Goal: Book appointment/travel/reservation

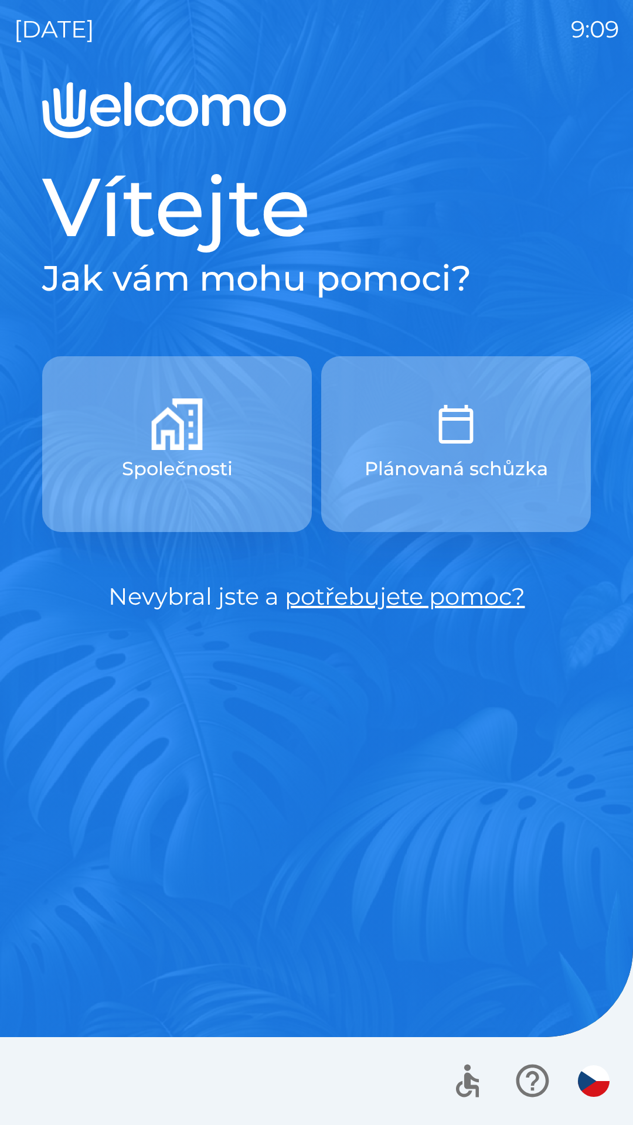
click at [163, 464] on p "Společnosti" at bounding box center [177, 469] width 111 height 28
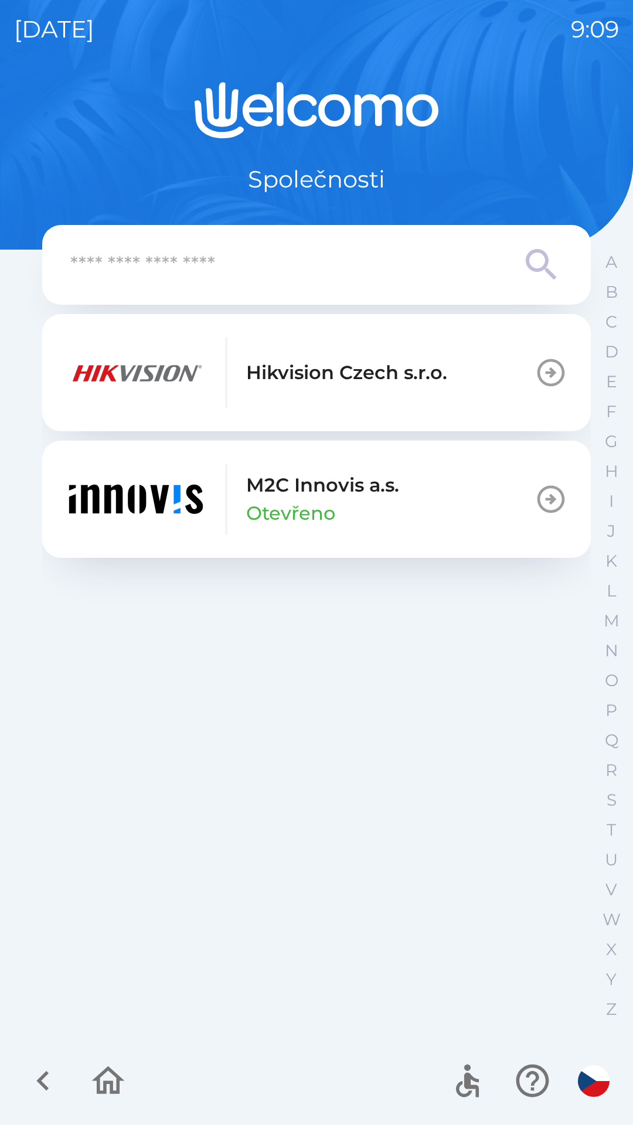
click at [275, 374] on p "Hikvision Czech s.r.o." at bounding box center [346, 373] width 201 height 28
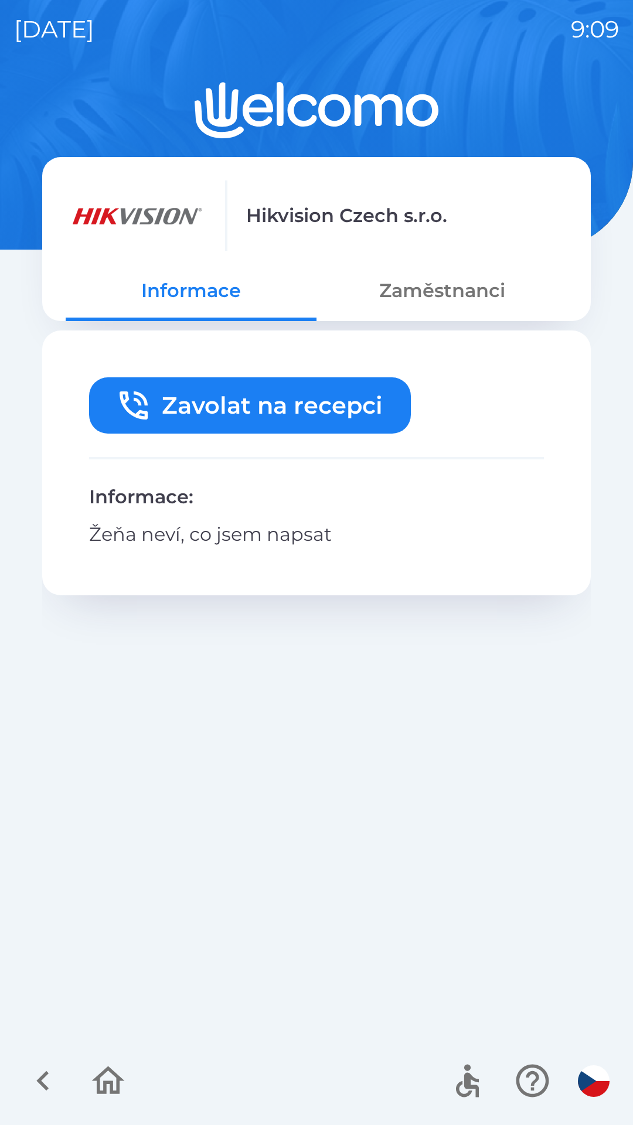
click at [416, 290] on button "Zaměstnanci" at bounding box center [441, 291] width 251 height 42
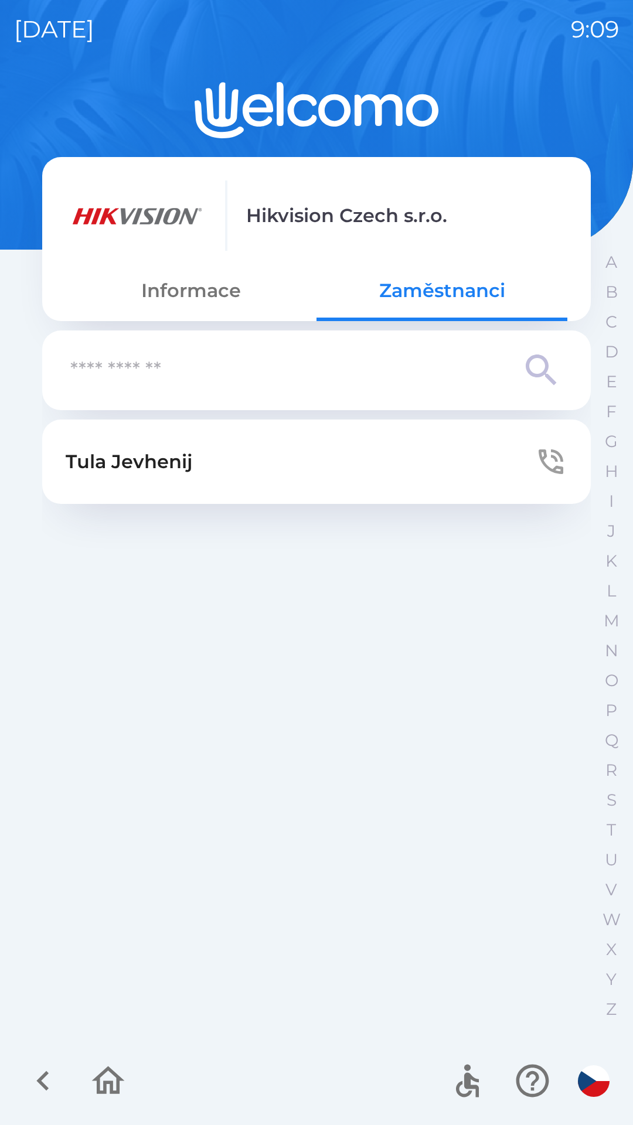
click at [168, 452] on p "[PERSON_NAME]" at bounding box center [129, 462] width 127 height 28
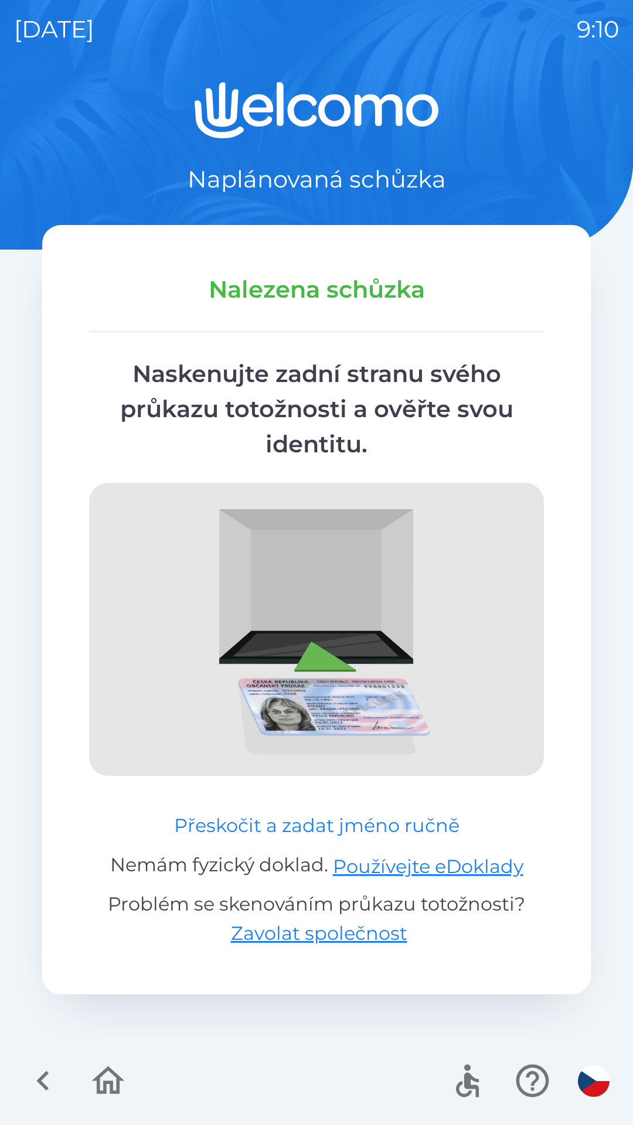
click at [381, 822] on button "Přeskočit a zadat jméno ručně" at bounding box center [316, 826] width 295 height 28
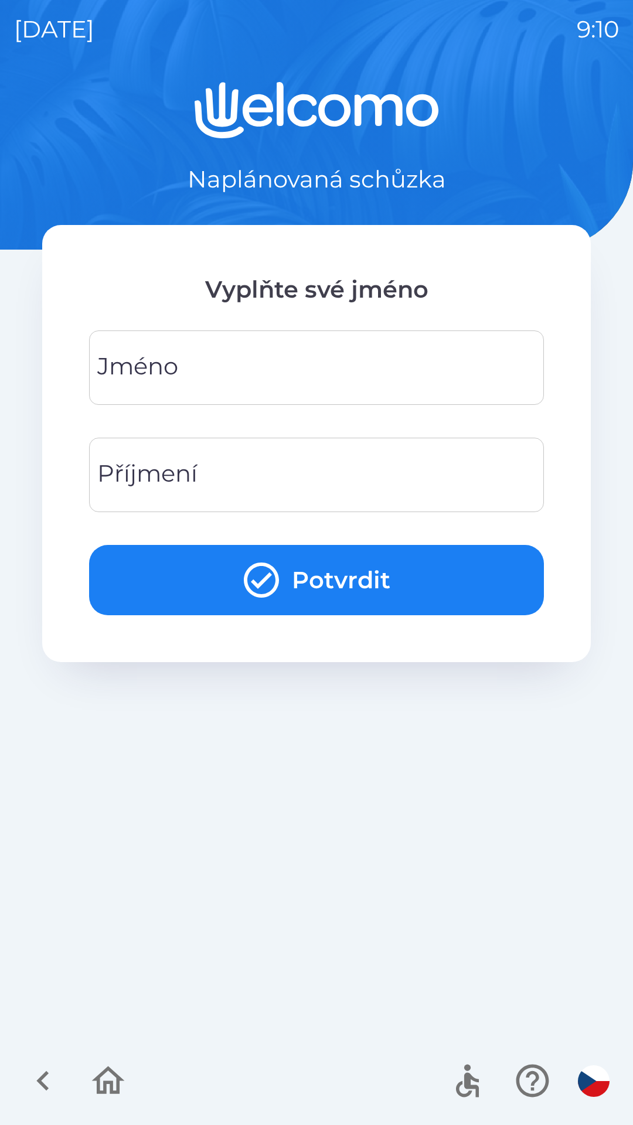
click at [298, 359] on input "Jméno" at bounding box center [316, 368] width 427 height 46
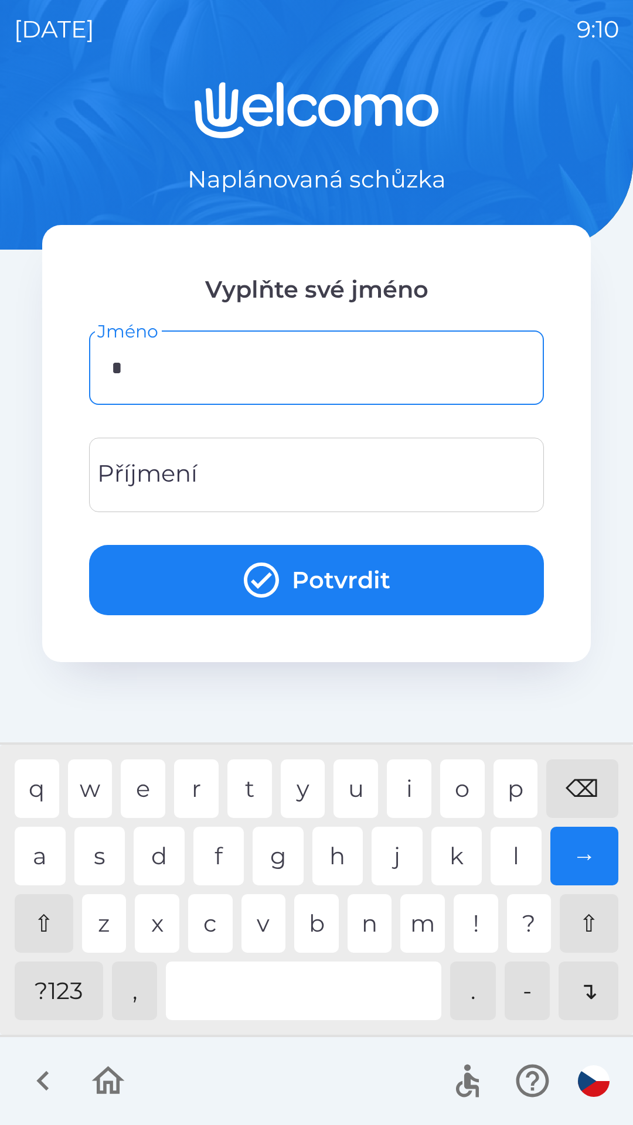
click at [246, 790] on div "t" at bounding box center [249, 788] width 45 height 59
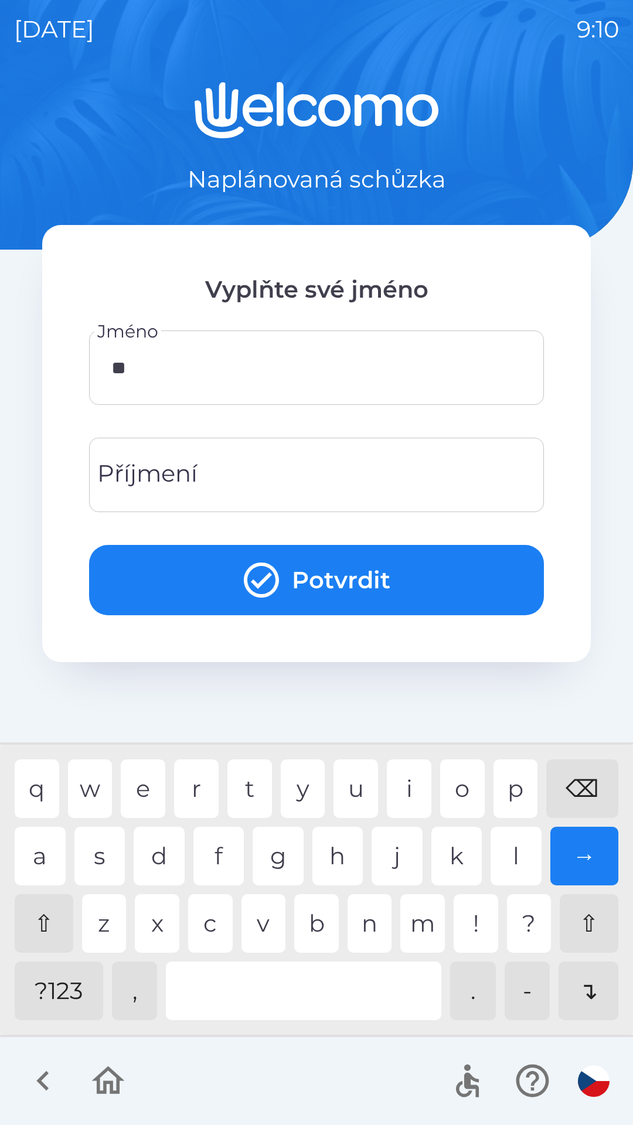
click at [343, 781] on div "u" at bounding box center [355, 788] width 45 height 59
click at [578, 773] on div "⌫" at bounding box center [582, 788] width 72 height 59
type input "*"
click at [328, 848] on div "h" at bounding box center [337, 856] width 51 height 59
click at [138, 786] on div "e" at bounding box center [143, 788] width 45 height 59
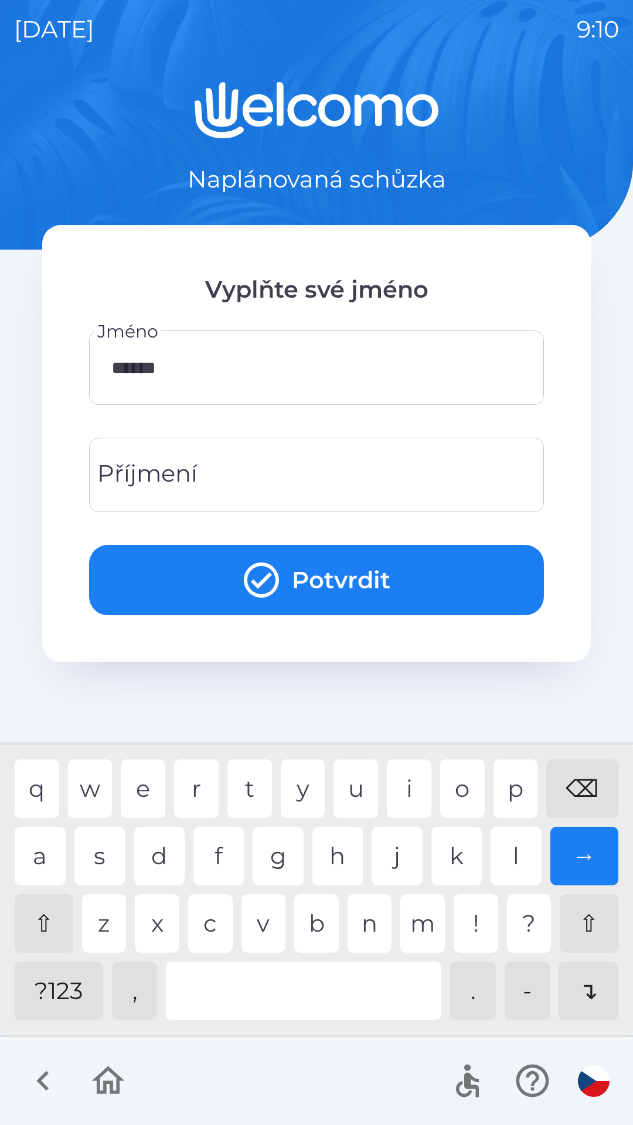
click at [367, 918] on div "n" at bounding box center [369, 923] width 45 height 59
click at [399, 788] on div "i" at bounding box center [409, 788] width 45 height 59
type input "********"
click at [382, 849] on div "j" at bounding box center [397, 856] width 51 height 59
click at [284, 475] on input "Příjmení" at bounding box center [316, 475] width 427 height 46
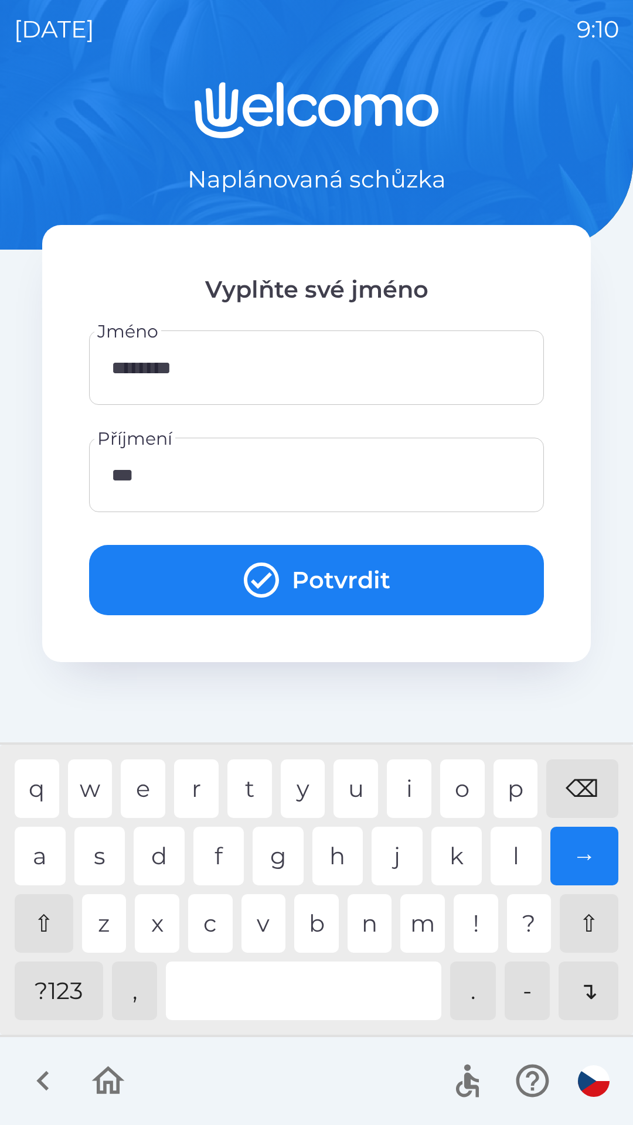
click at [499, 850] on div "l" at bounding box center [515, 856] width 51 height 59
type input "****"
click at [367, 570] on button "Potvrdit" at bounding box center [316, 580] width 455 height 70
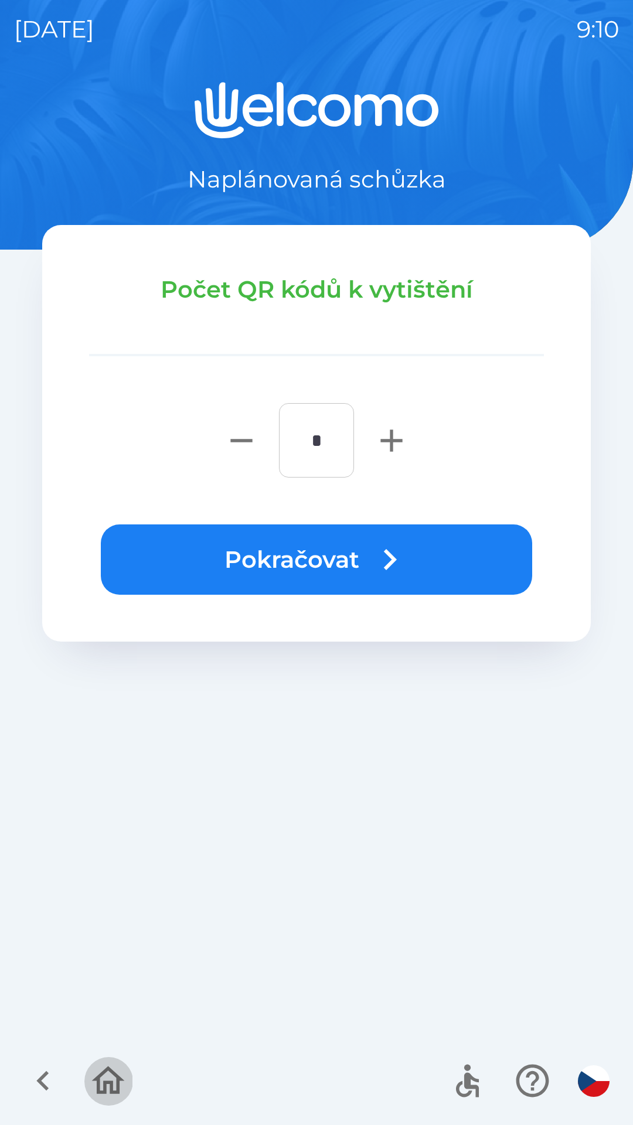
click at [113, 1058] on button "button" at bounding box center [108, 1081] width 49 height 49
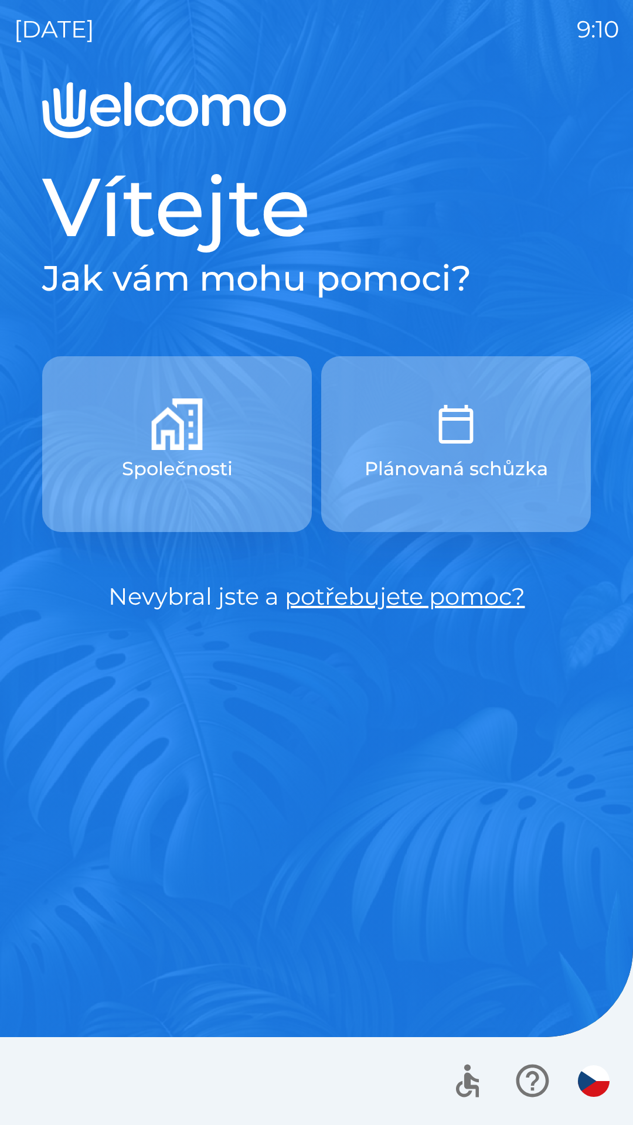
click at [107, 1077] on div at bounding box center [316, 1081] width 633 height 88
click at [458, 455] on p "Plánovaná schůzka" at bounding box center [455, 469] width 183 height 28
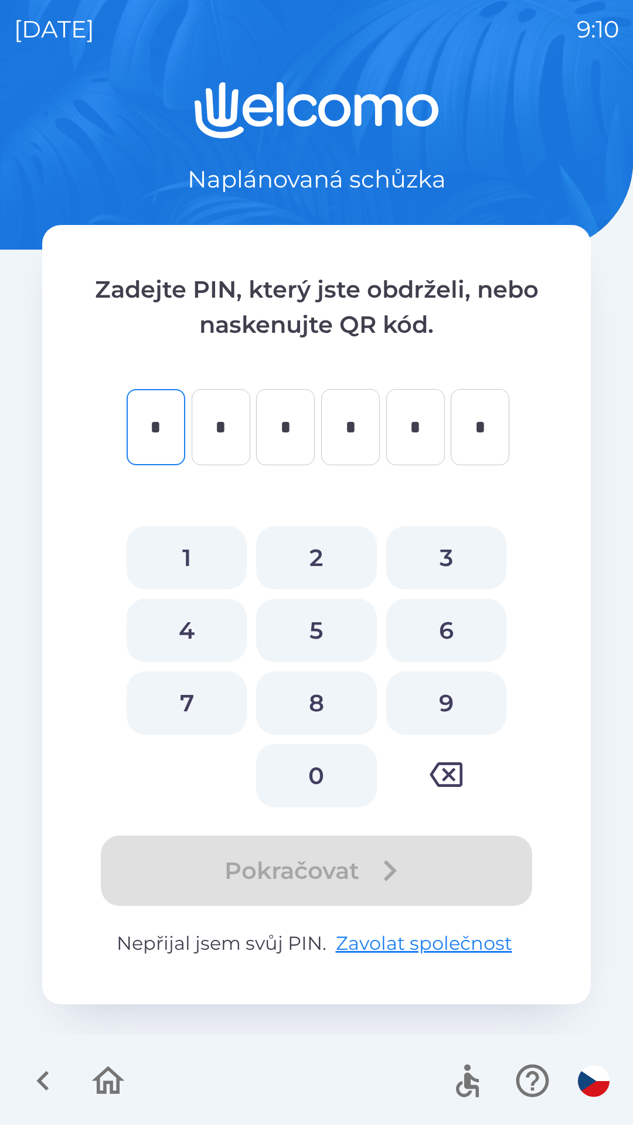
type input "*"
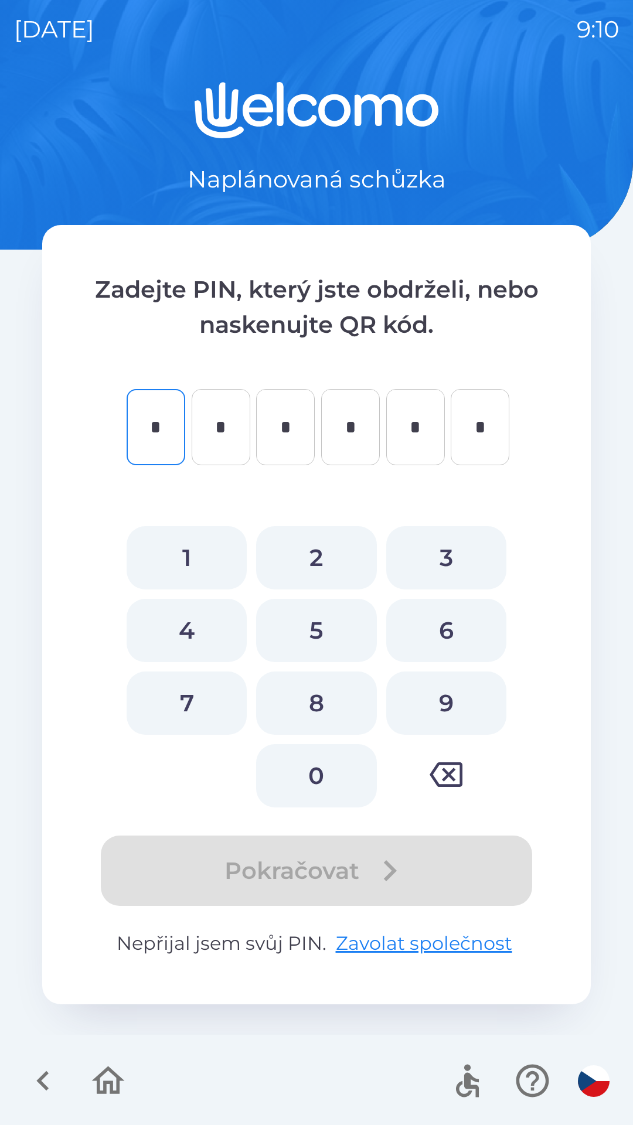
type input "*"
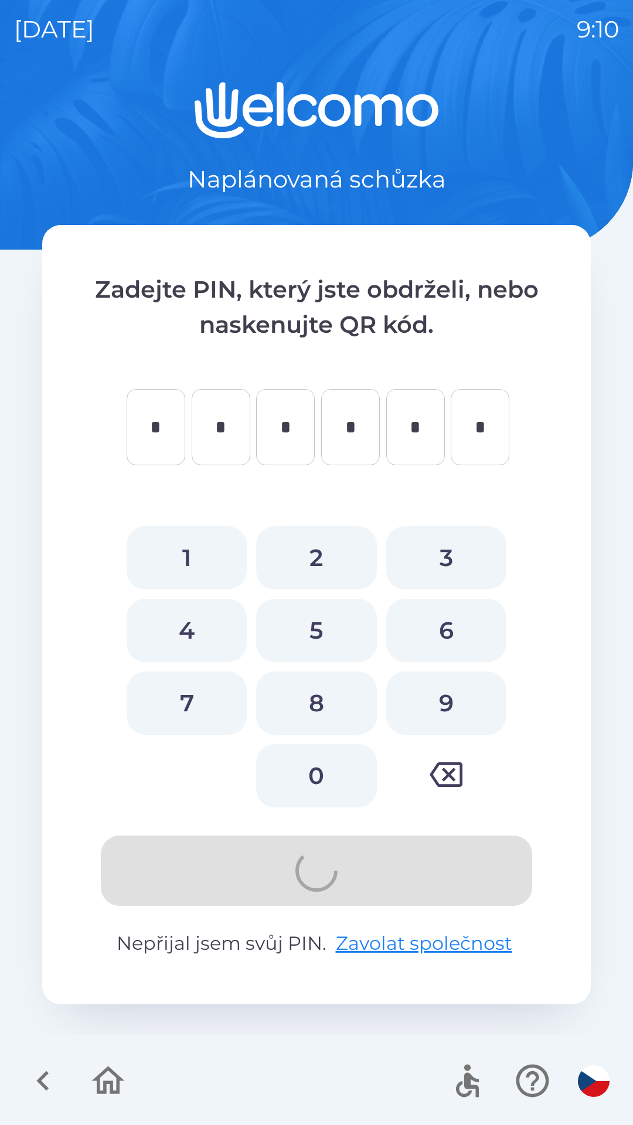
type input "*"
click at [310, 546] on button "2" at bounding box center [316, 557] width 120 height 63
type input "*"
click at [312, 548] on button "2" at bounding box center [316, 557] width 120 height 63
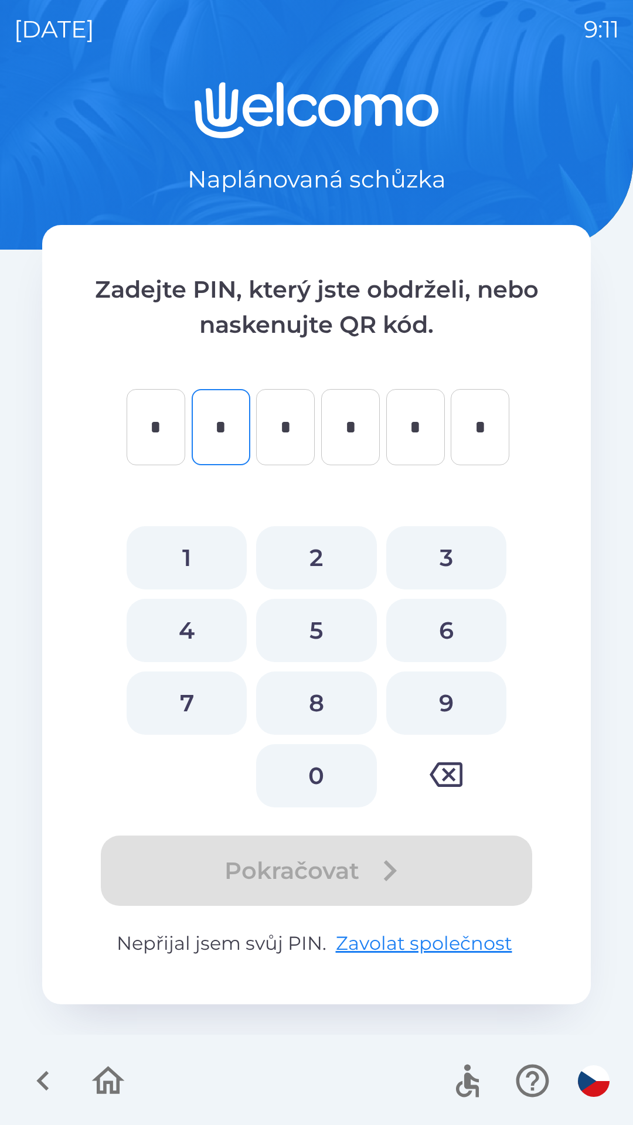
type input "*"
click at [311, 551] on button "2" at bounding box center [316, 557] width 120 height 63
type input "*"
click at [442, 546] on button "3" at bounding box center [446, 557] width 120 height 63
type input "*"
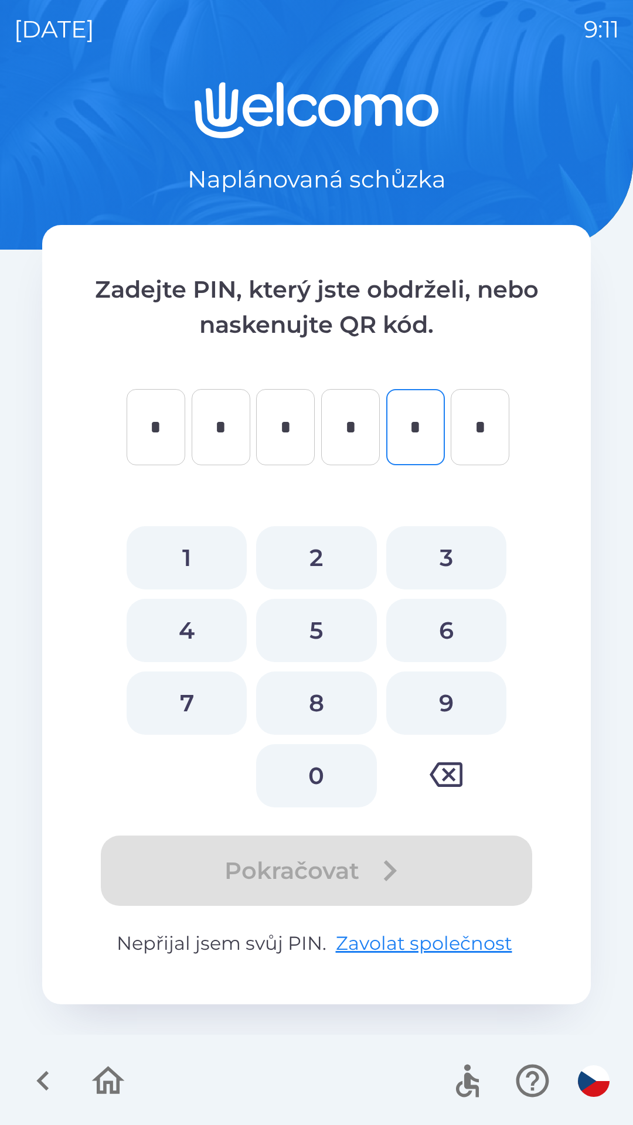
click at [309, 625] on button "5" at bounding box center [316, 630] width 120 height 63
type input "*"
click at [451, 619] on button "6" at bounding box center [446, 630] width 120 height 63
type input "*"
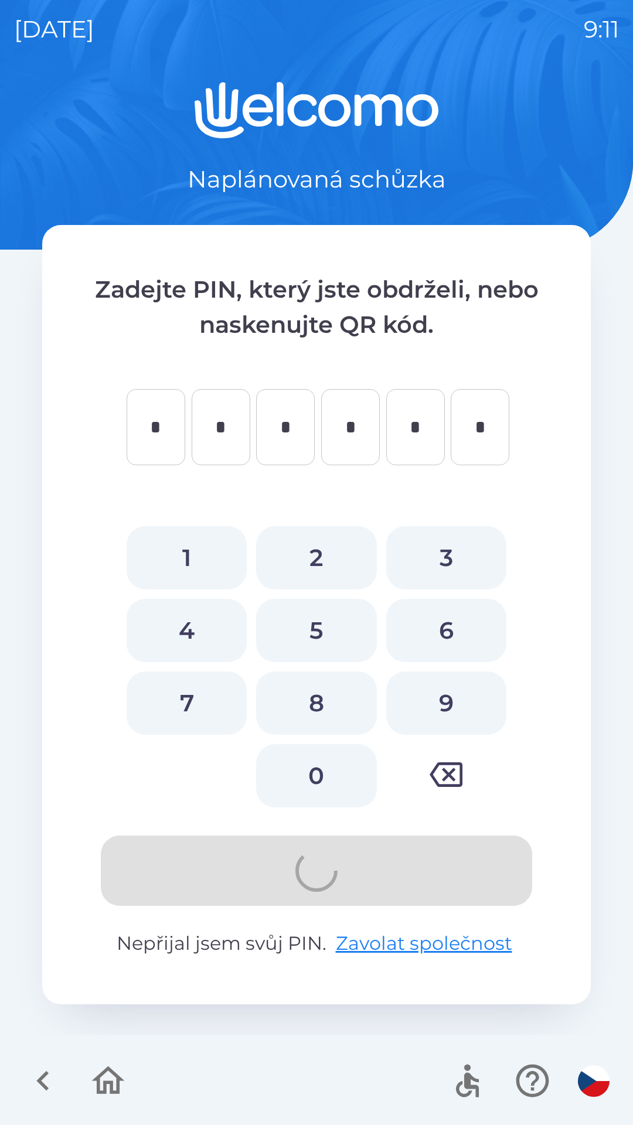
type input "*"
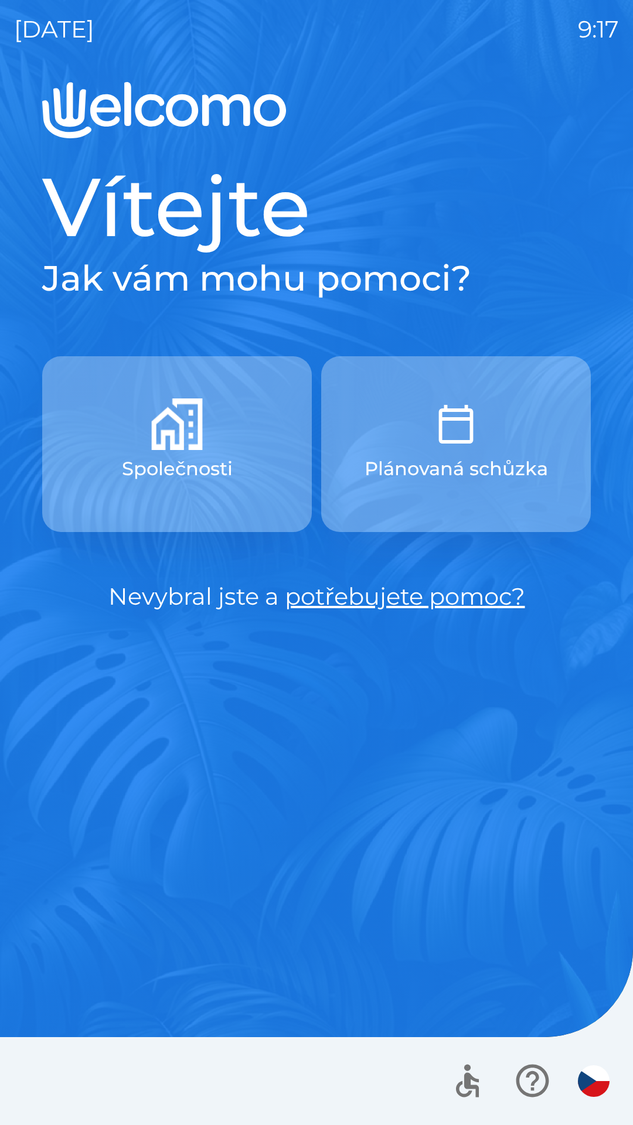
click at [151, 445] on button "Společnosti" at bounding box center [177, 444] width 270 height 176
click at [234, 454] on button "Společnosti" at bounding box center [177, 444] width 270 height 176
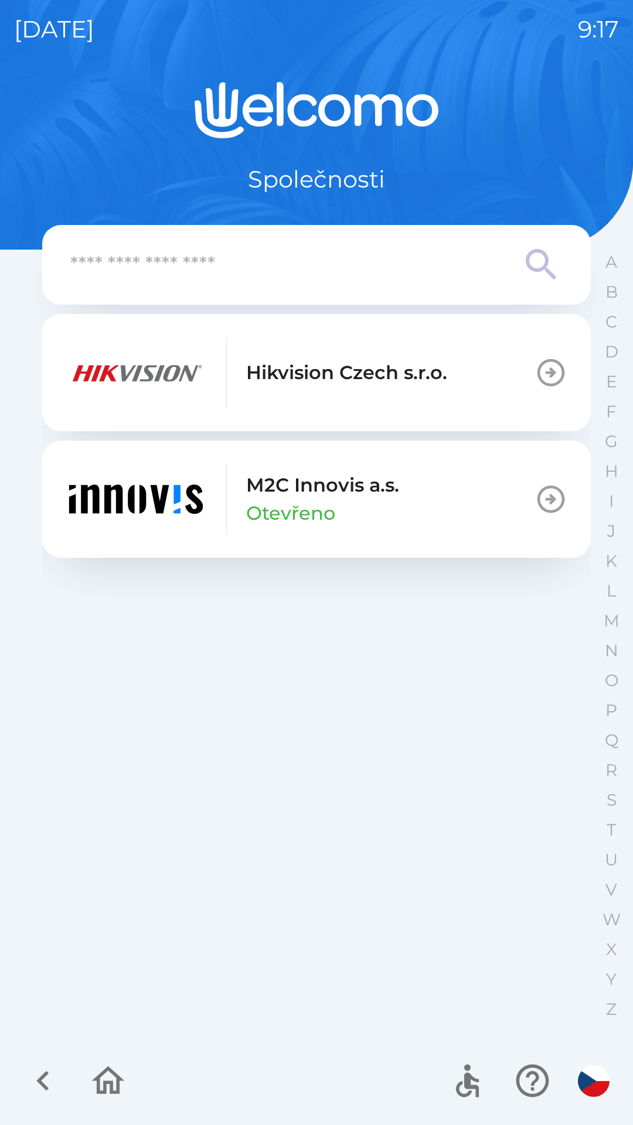
click at [415, 383] on p "Hikvision Czech s.r.o." at bounding box center [346, 373] width 201 height 28
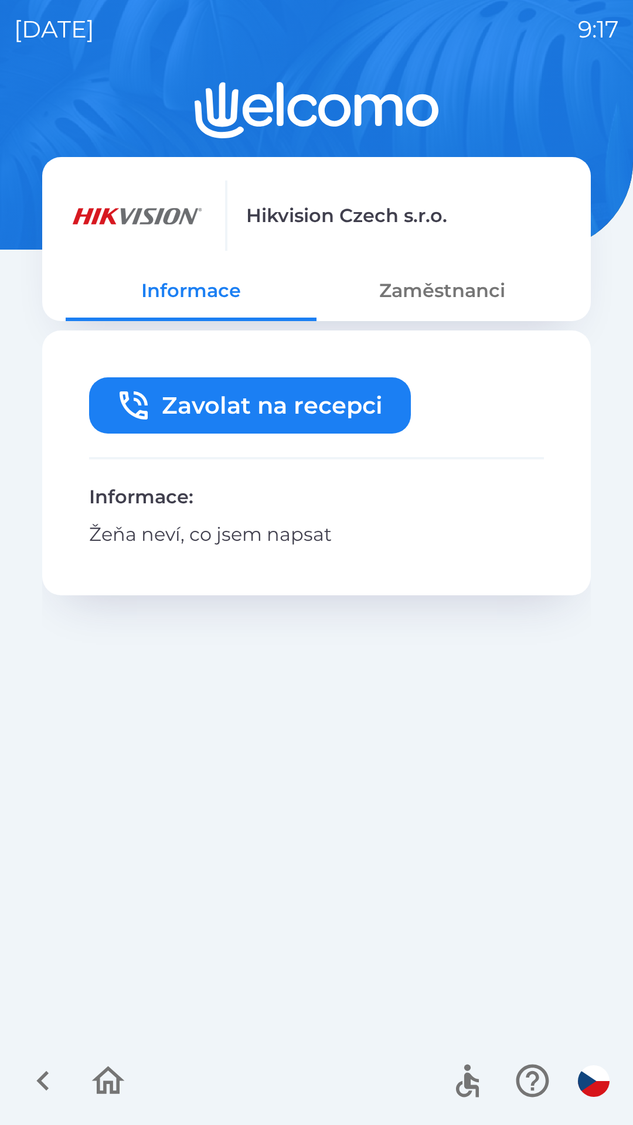
click at [437, 285] on button "Zaměstnanci" at bounding box center [441, 291] width 251 height 42
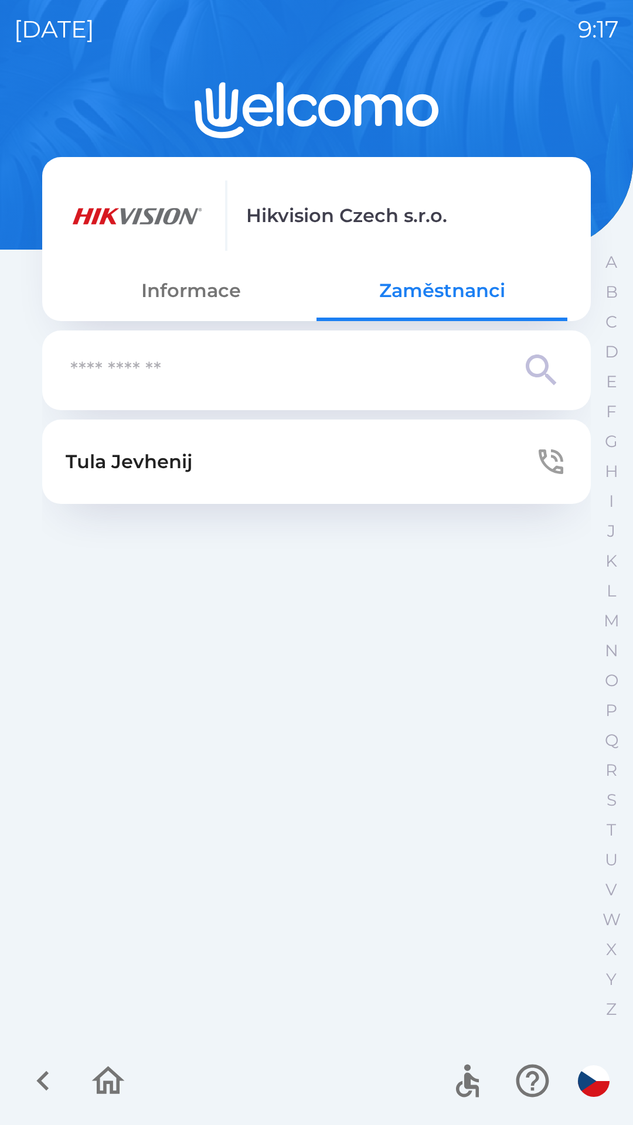
click at [319, 452] on button "[PERSON_NAME]" at bounding box center [316, 462] width 548 height 84
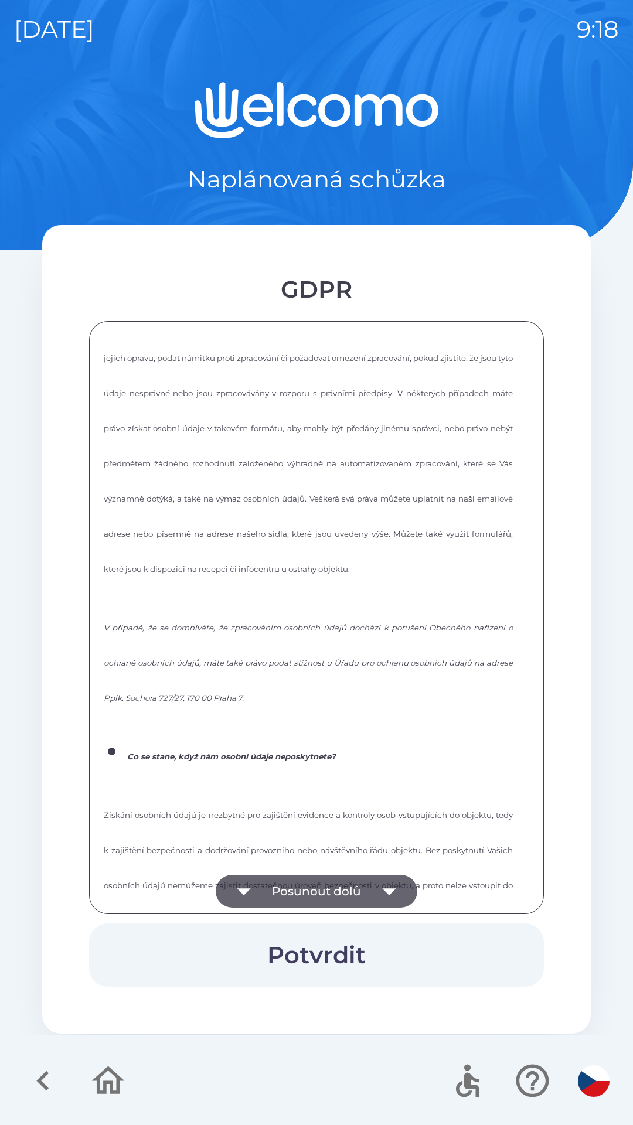
scroll to position [1581, 0]
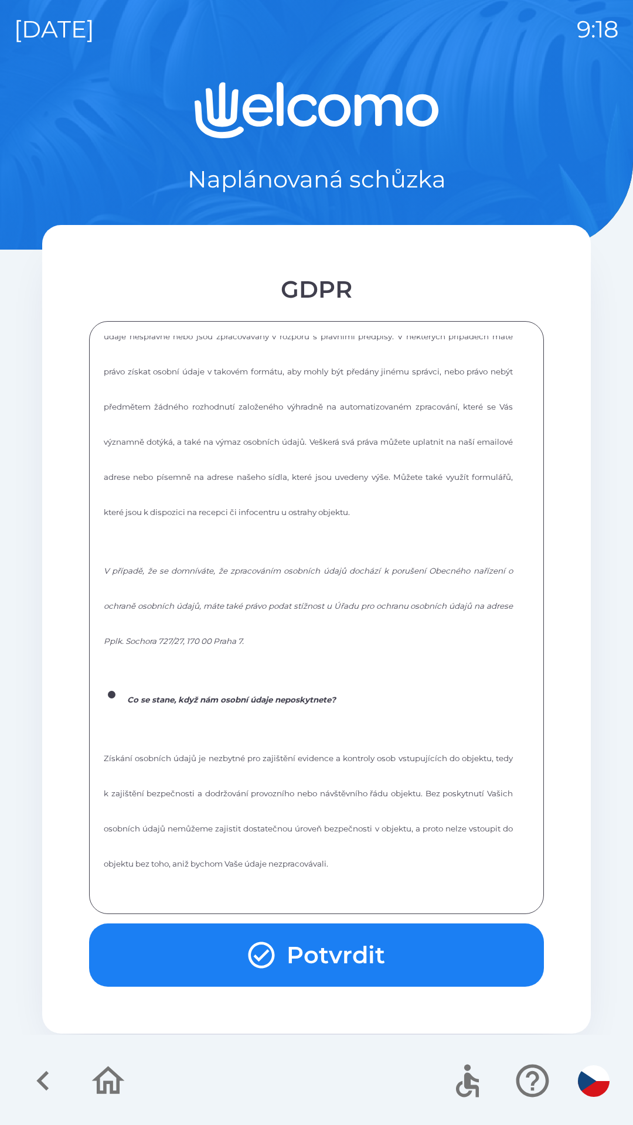
click at [331, 965] on button "Potvrdit" at bounding box center [316, 954] width 455 height 63
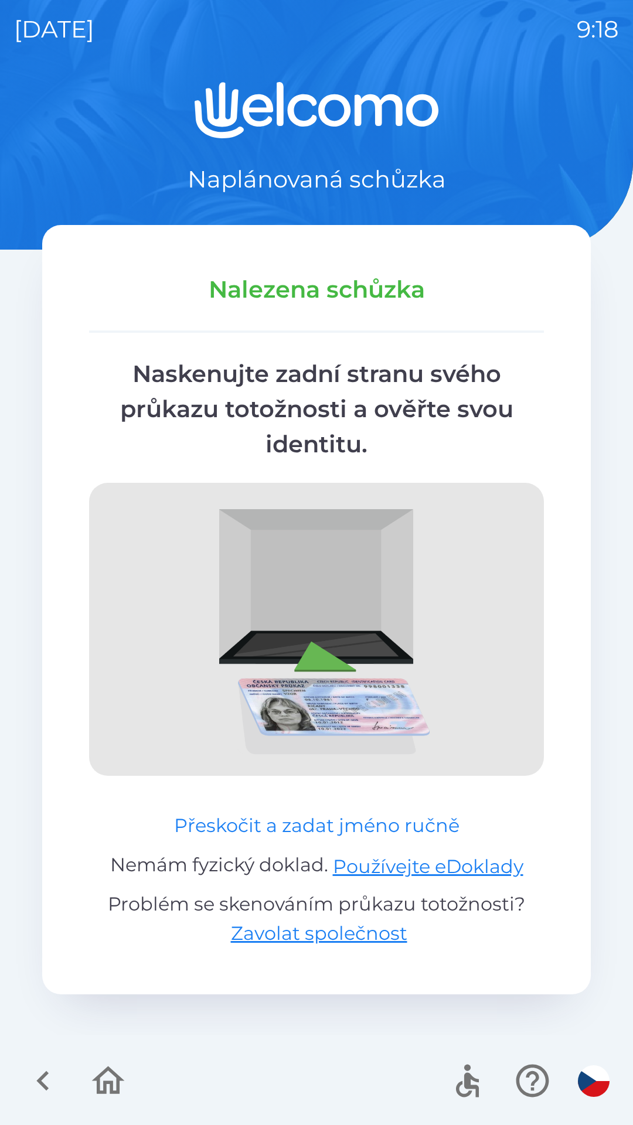
click at [307, 832] on button "Přeskočit a zadat jméno ručně" at bounding box center [316, 826] width 295 height 28
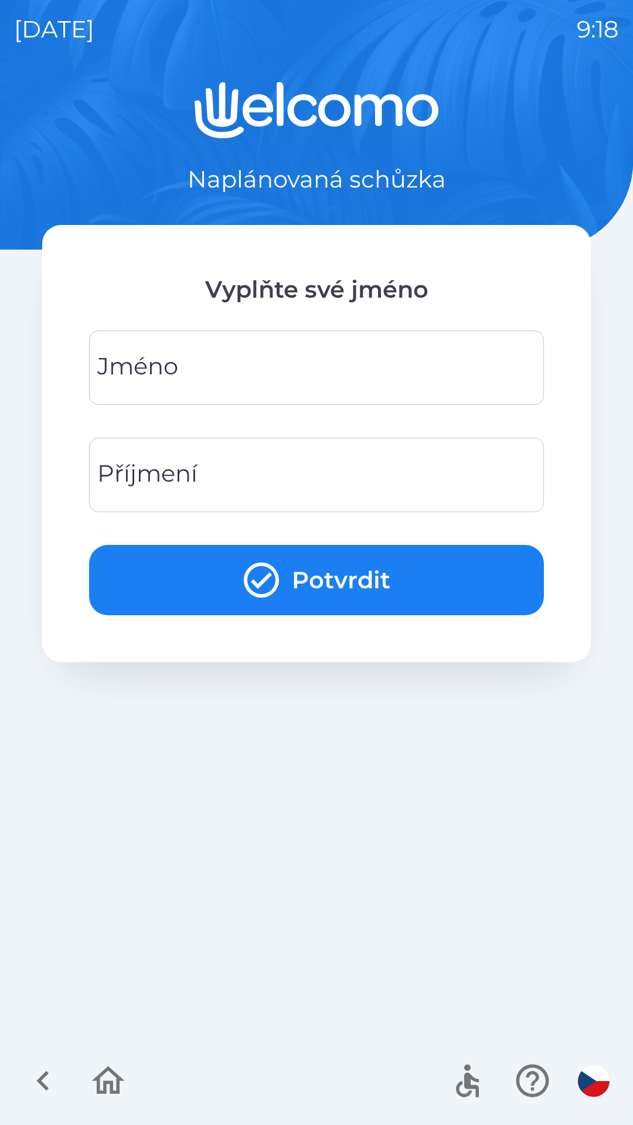
click at [296, 379] on input "Jméno" at bounding box center [316, 368] width 427 height 46
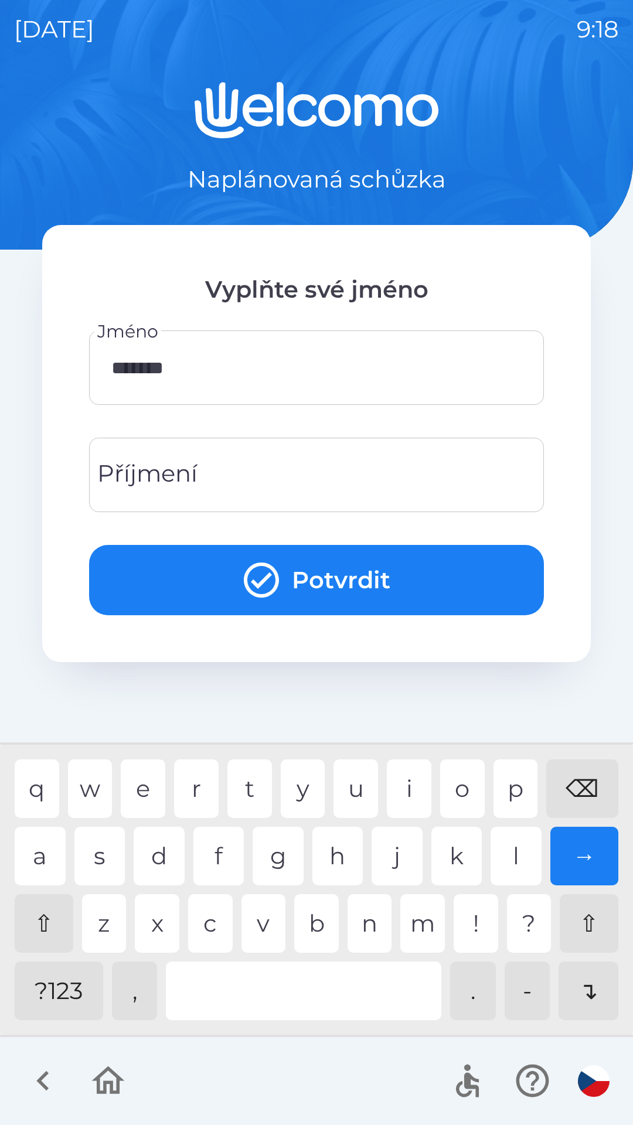
type input "********"
click at [335, 465] on input "Příjmení" at bounding box center [316, 475] width 427 height 46
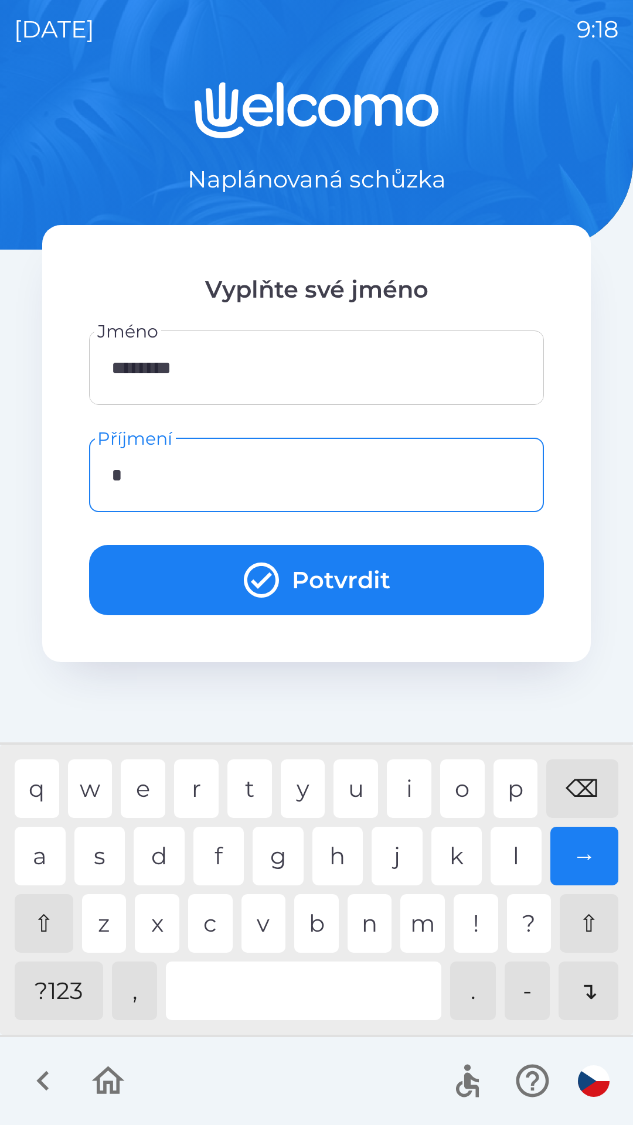
click at [240, 796] on div "t" at bounding box center [249, 788] width 45 height 59
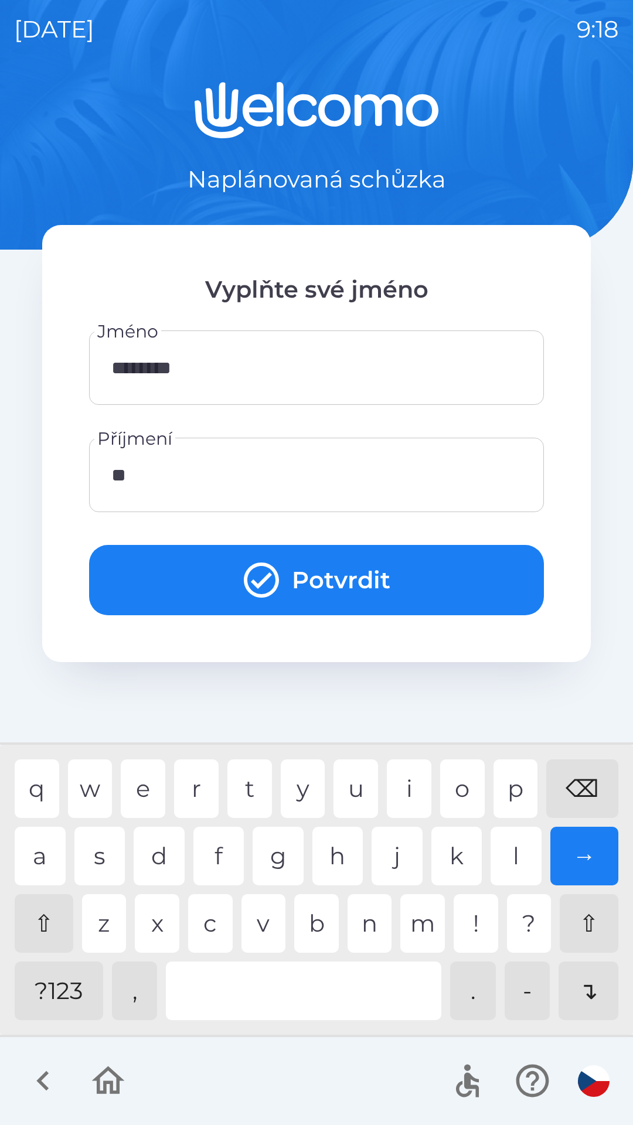
click at [340, 792] on div "u" at bounding box center [355, 788] width 45 height 59
click at [514, 850] on div "l" at bounding box center [515, 856] width 51 height 59
type input "****"
click at [42, 846] on div "a" at bounding box center [40, 856] width 51 height 59
click at [311, 577] on button "Potvrdit" at bounding box center [316, 580] width 455 height 70
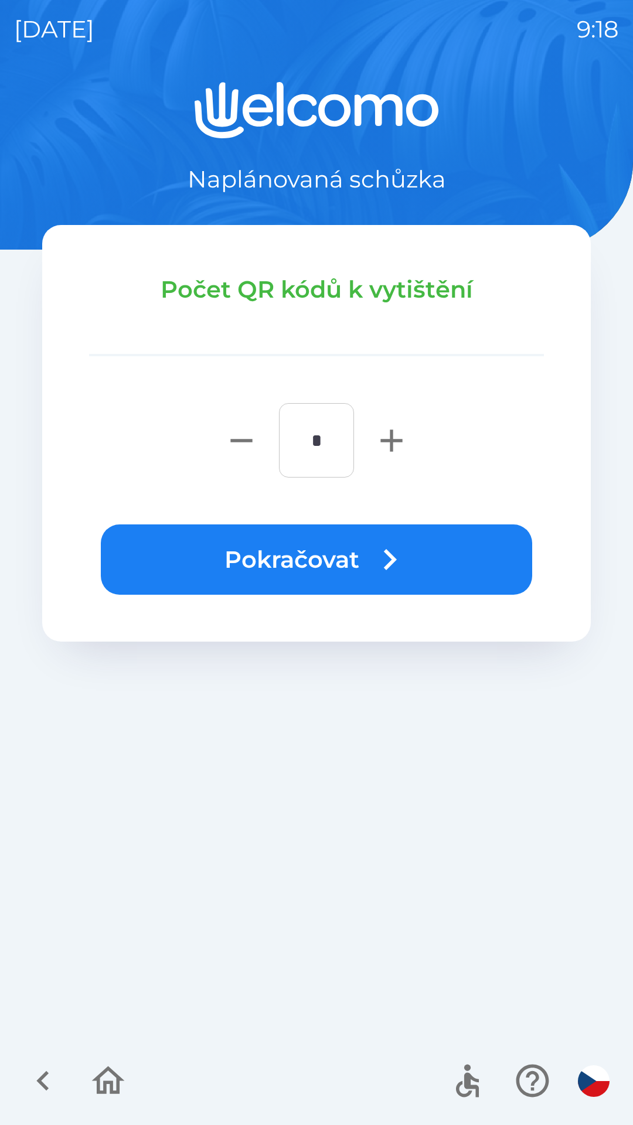
click at [378, 562] on icon "button" at bounding box center [390, 560] width 42 height 42
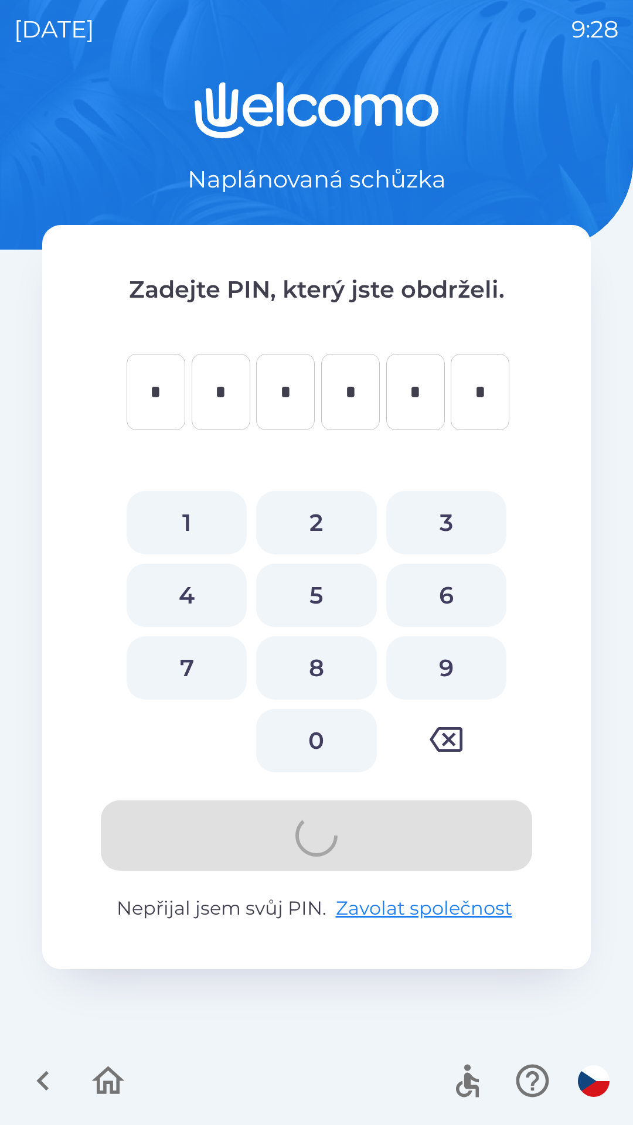
type input "*"
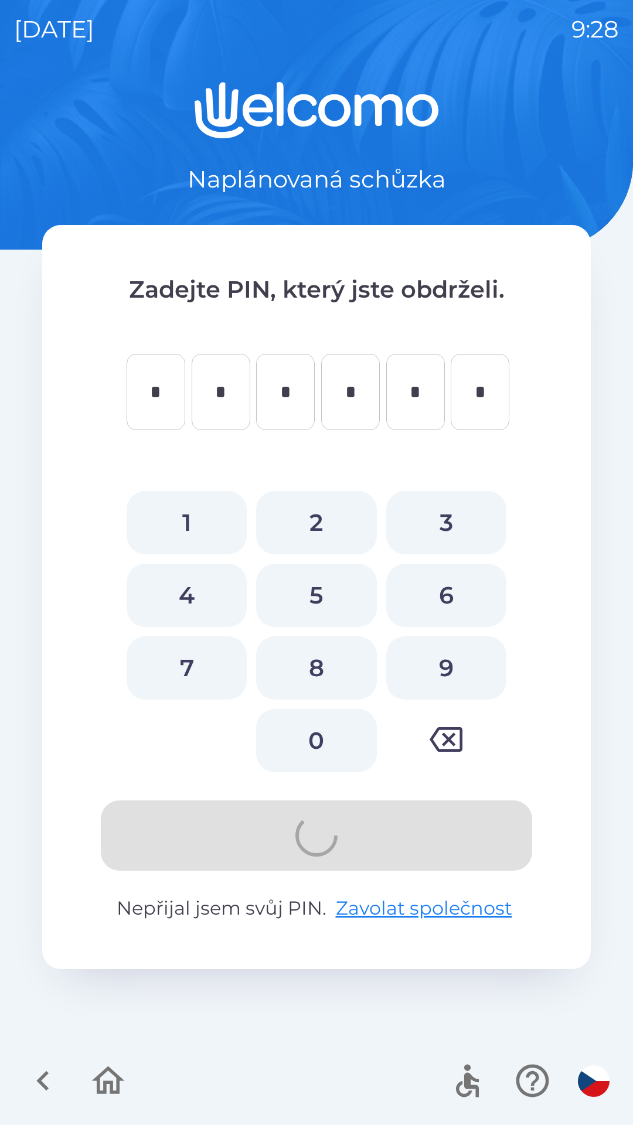
type input "*"
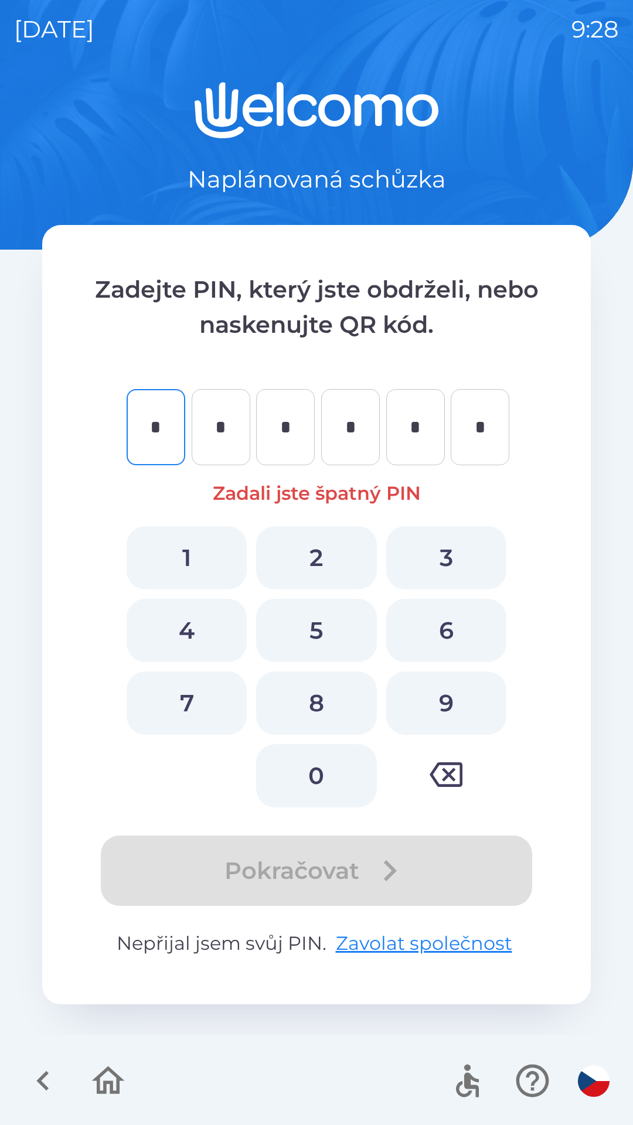
type input "*"
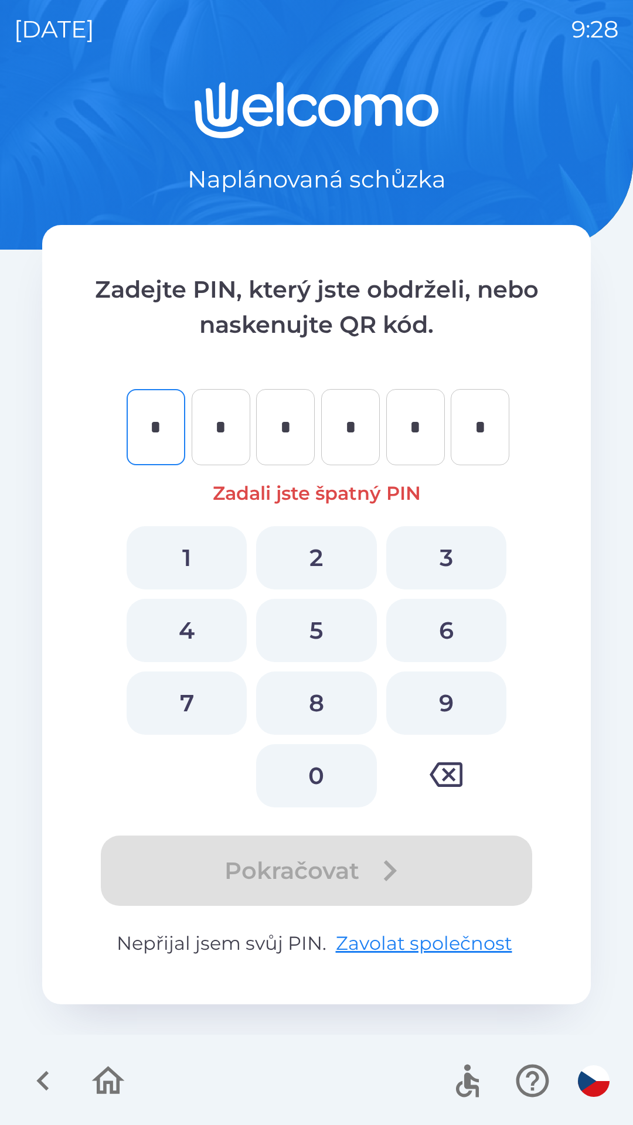
type input "*"
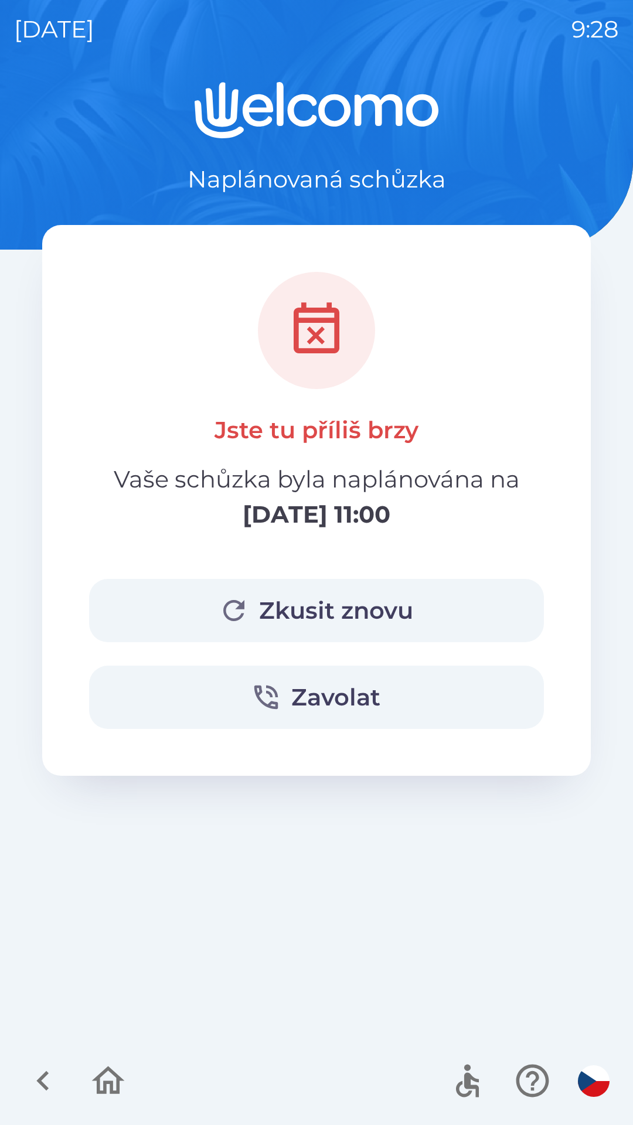
click at [268, 617] on button "Zkusit znovu" at bounding box center [316, 610] width 455 height 63
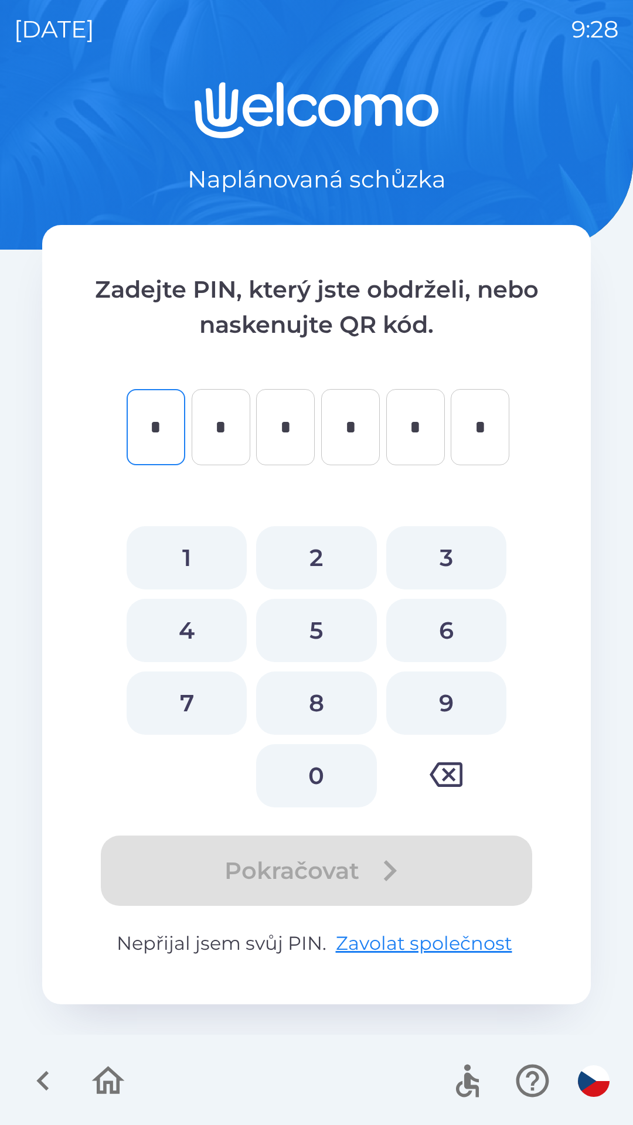
type input "*"
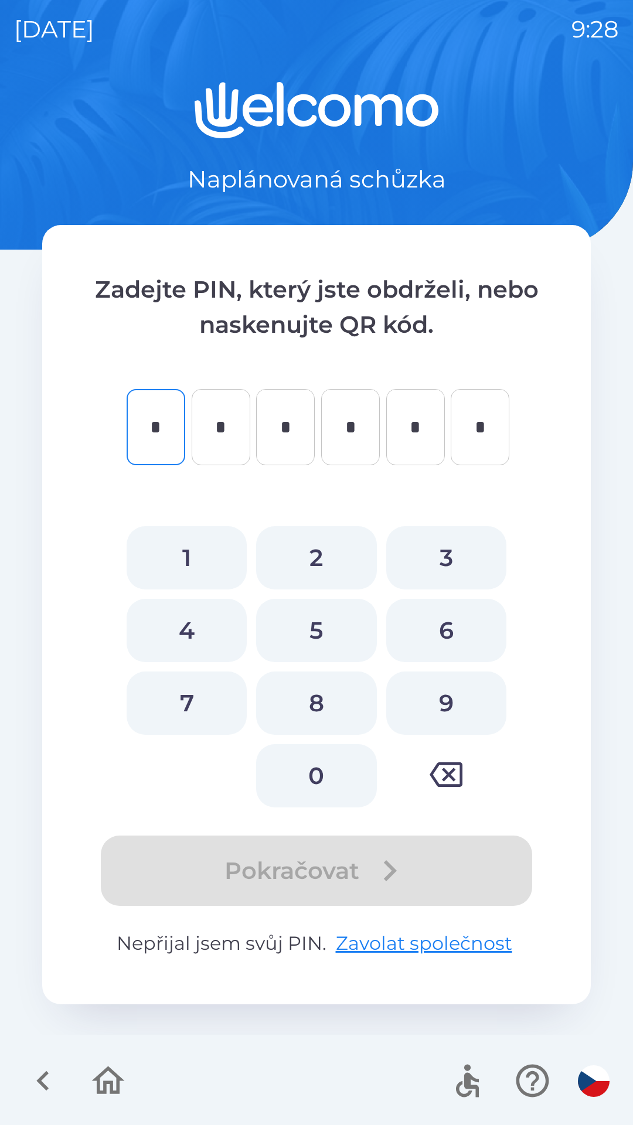
type input "*"
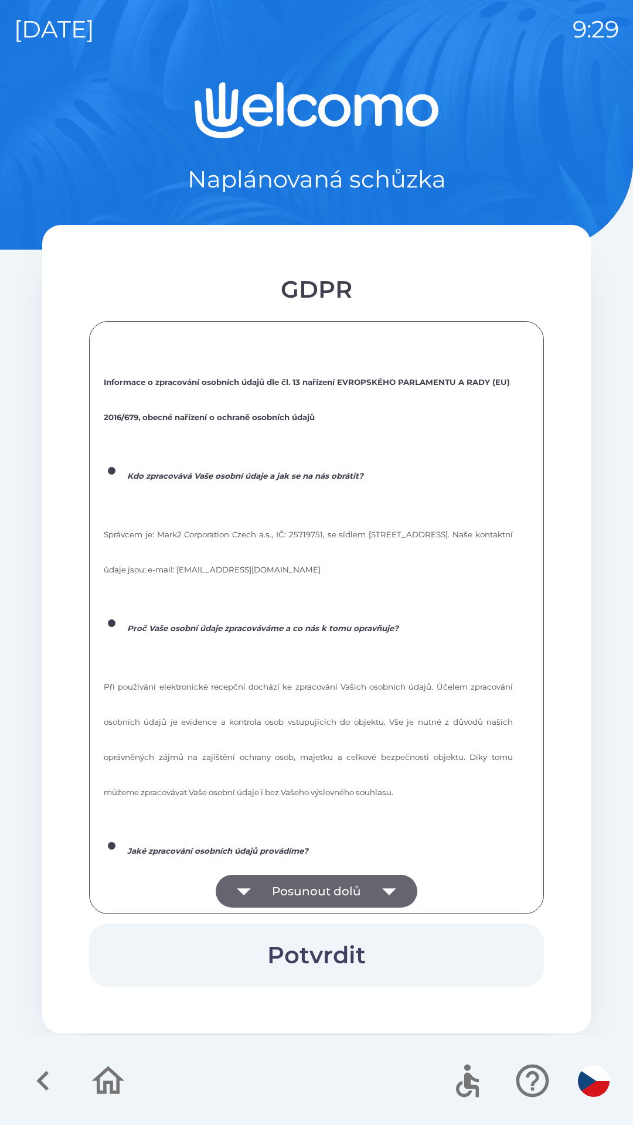
click at [340, 885] on button "Posunout dolů" at bounding box center [317, 891] width 202 height 33
click at [332, 883] on button "Posunout dolů" at bounding box center [317, 891] width 202 height 33
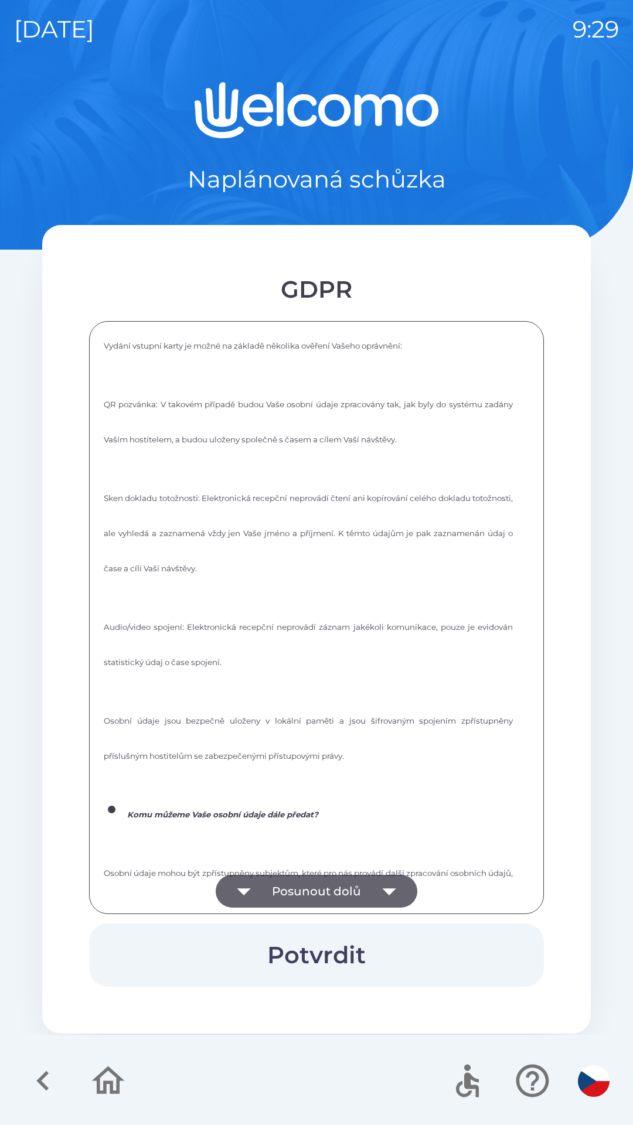
click at [308, 885] on button "Posunout dolů" at bounding box center [317, 891] width 202 height 33
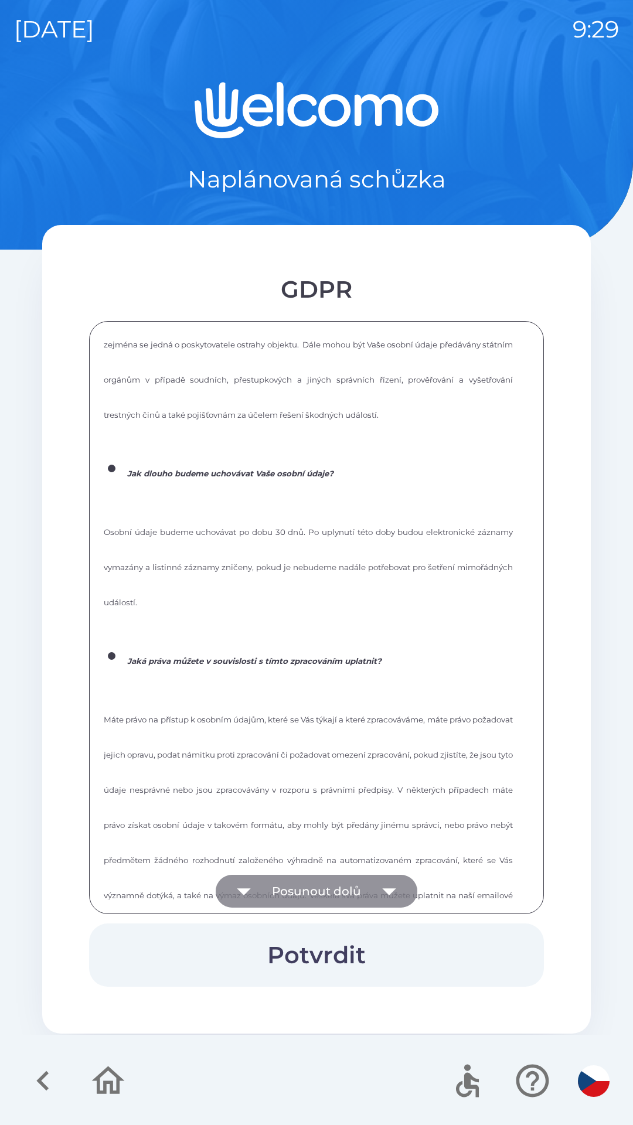
click at [294, 892] on button "Posunout dolů" at bounding box center [317, 891] width 202 height 33
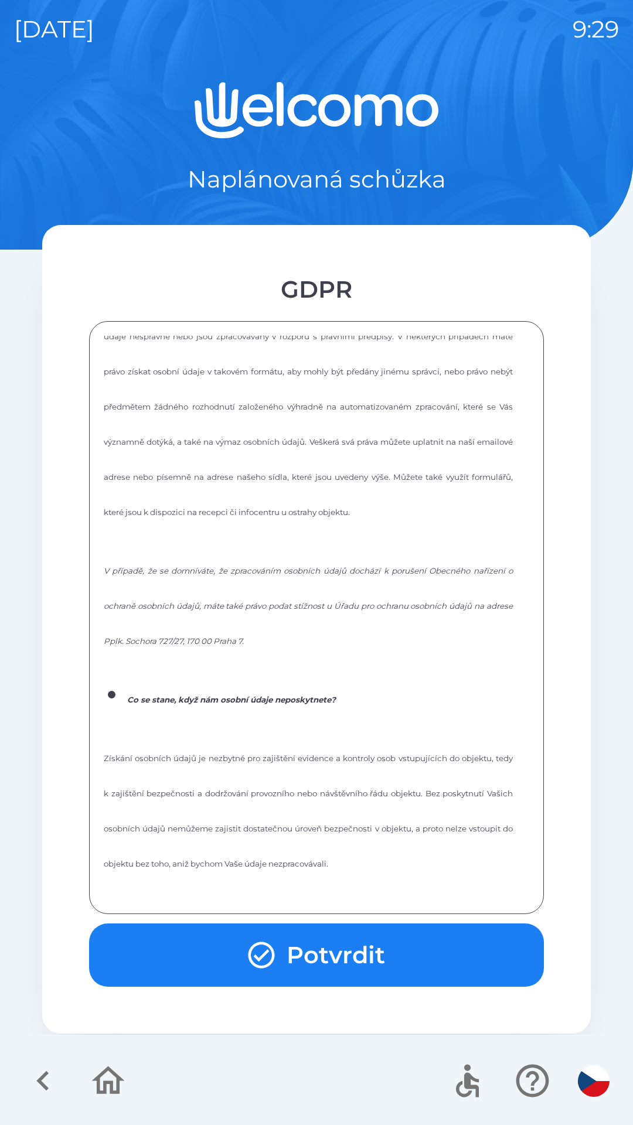
click at [329, 952] on button "Potvrdit" at bounding box center [316, 954] width 455 height 63
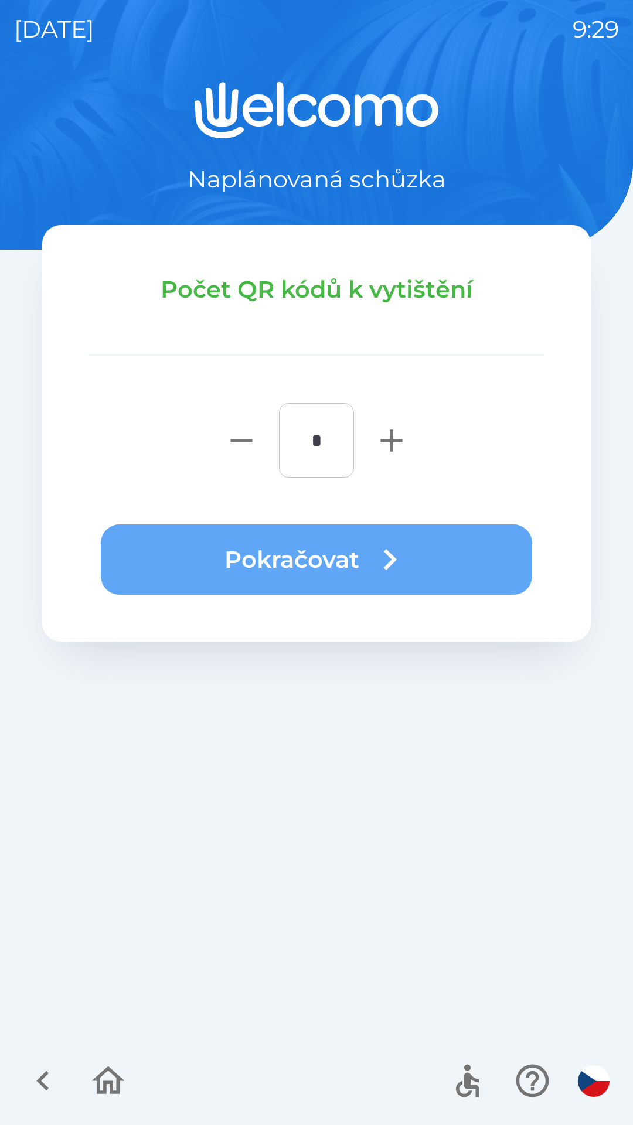
click at [365, 560] on button "Pokračovat" at bounding box center [316, 559] width 431 height 70
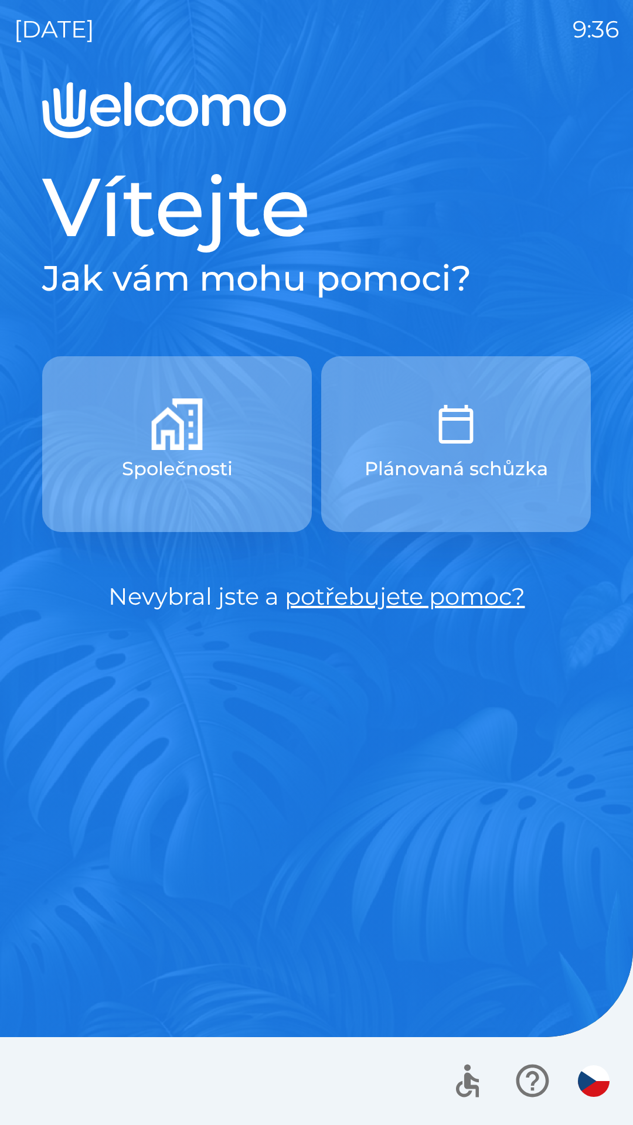
click at [536, 1085] on icon "button" at bounding box center [532, 1080] width 39 height 39
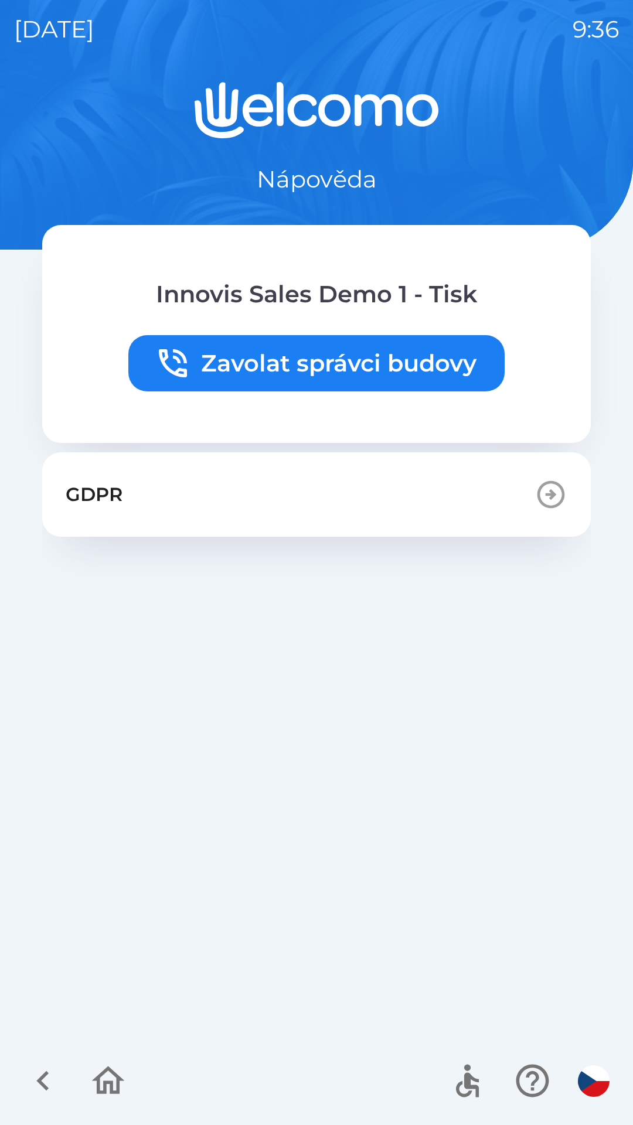
click at [592, 1075] on img "button" at bounding box center [594, 1081] width 32 height 32
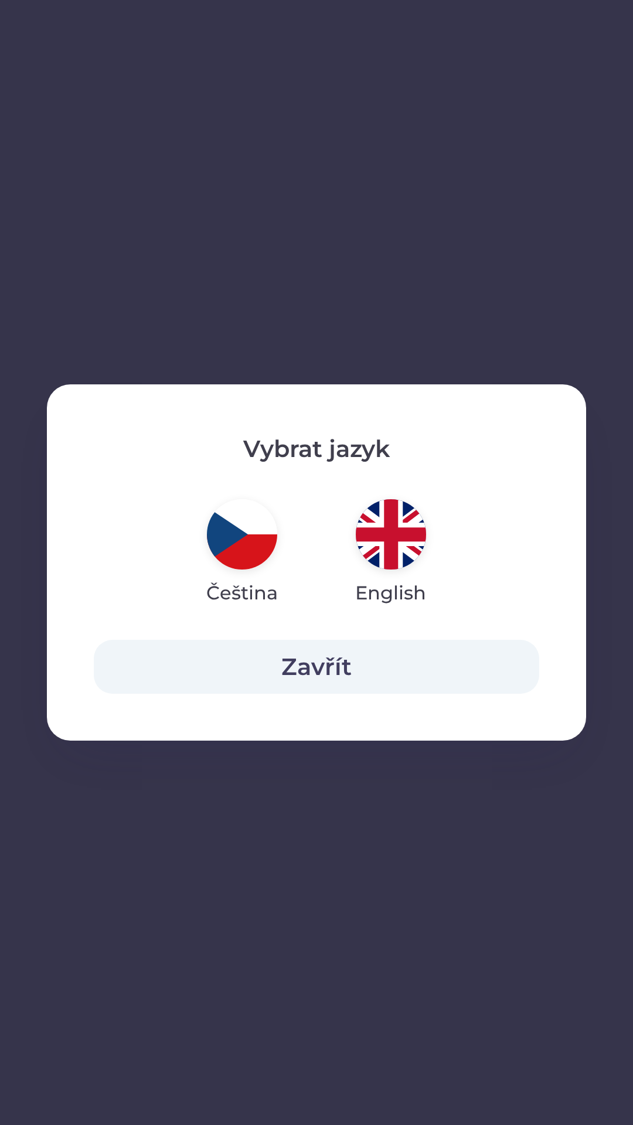
click at [497, 1017] on div "Vybrat jazyk Čeština English Zavřít" at bounding box center [316, 562] width 633 height 1125
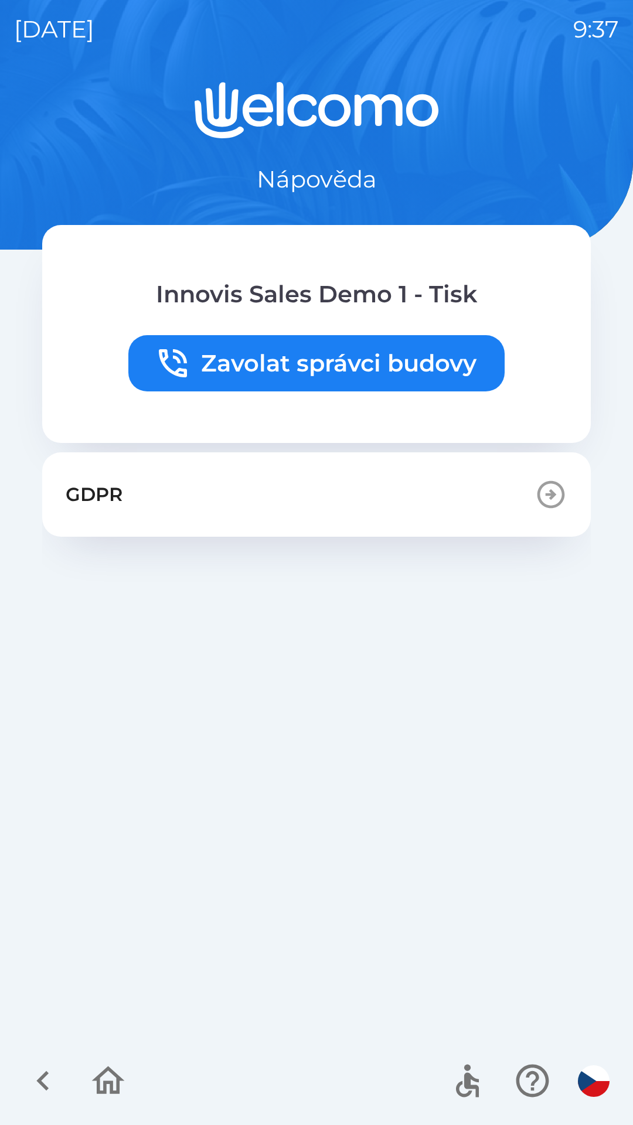
click at [104, 1078] on icon "button" at bounding box center [107, 1080] width 39 height 39
